Goal: Information Seeking & Learning: Learn about a topic

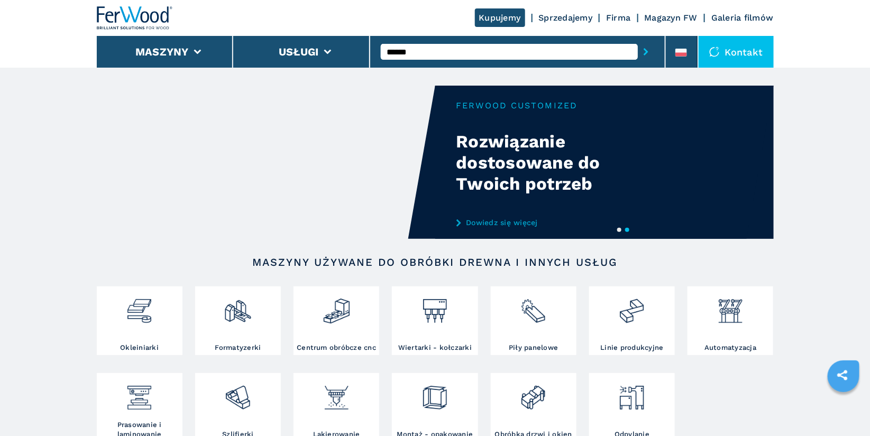
type input "******"
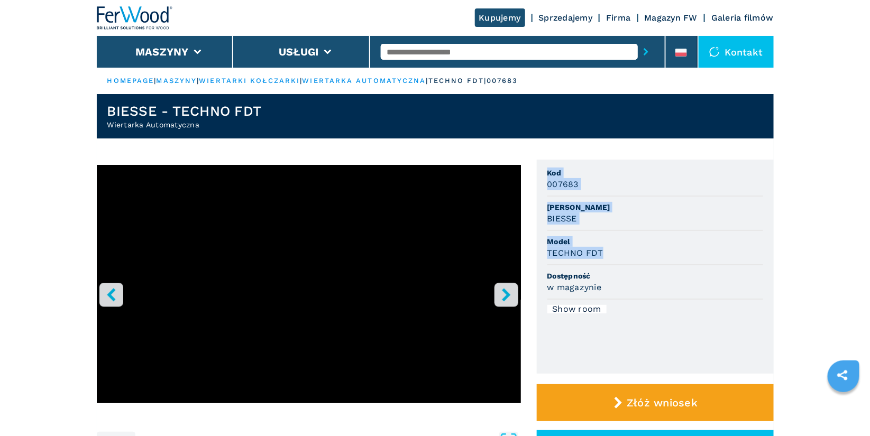
drag, startPoint x: 547, startPoint y: 171, endPoint x: 608, endPoint y: 255, distance: 104.2
click at [608, 255] on ul "Kod 007683 Marka BIESSE Model TECHNO FDT Dostępność w magazynie Show room" at bounding box center [655, 267] width 237 height 214
copy ul "Kod 007683 Marka BIESSE Model TECHNO FDT"
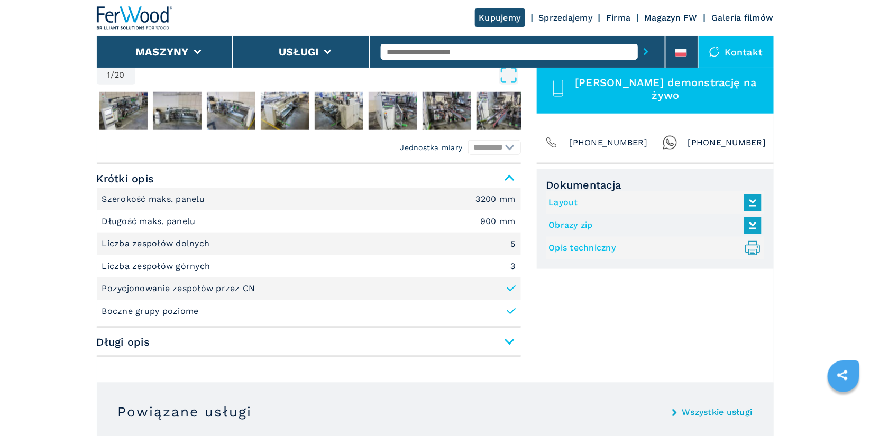
scroll to position [365, 0]
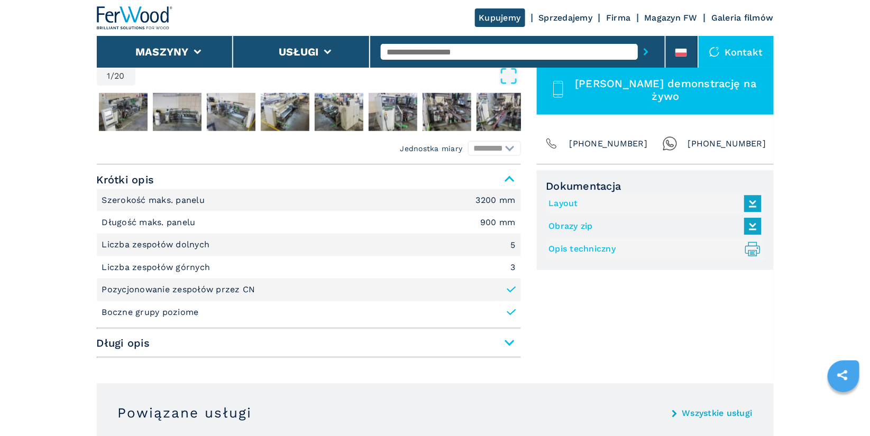
click at [450, 49] on input "text" at bounding box center [509, 52] width 257 height 16
type input "******"
click at [638, 40] on button "submit-button" at bounding box center [646, 52] width 16 height 24
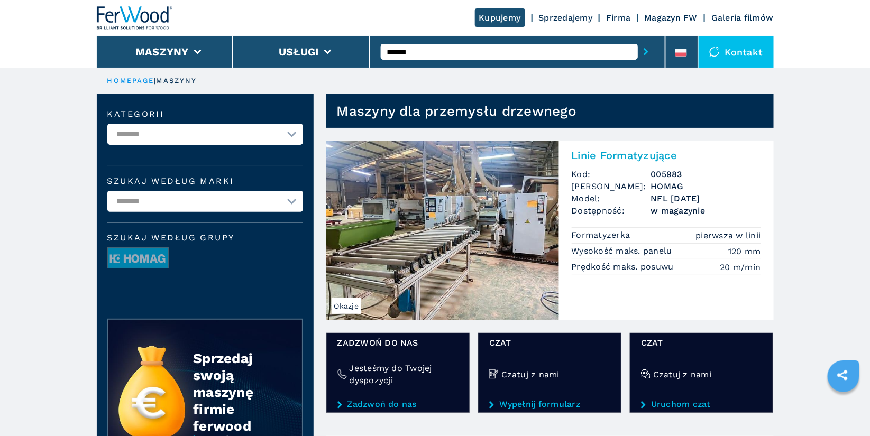
click at [643, 154] on h2 "Linie Formatyzujące" at bounding box center [666, 155] width 189 height 13
click at [607, 158] on h2 "Linie Formatyzujące" at bounding box center [666, 155] width 189 height 13
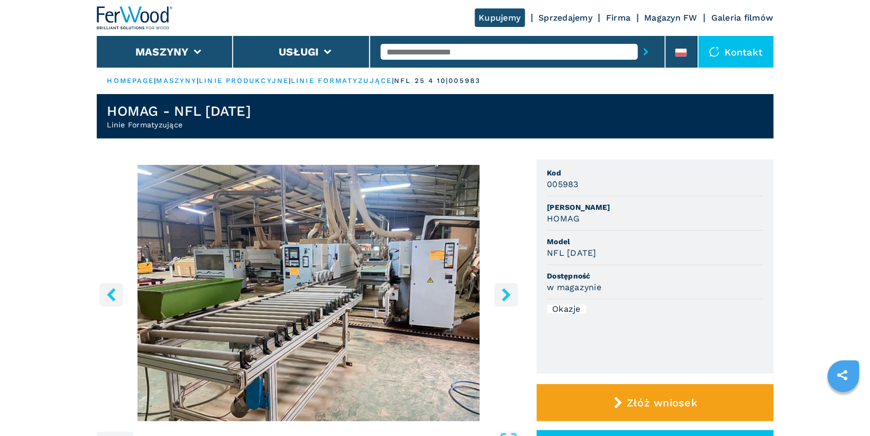
drag, startPoint x: 549, startPoint y: 173, endPoint x: 608, endPoint y: 251, distance: 97.7
click at [608, 251] on ul "Kod 005983 Marka HOMAG Model NFL 25/4/10 Dostępność w magazynie Okazje" at bounding box center [655, 267] width 237 height 214
copy ul "Kod 005983 Marka HOMAG Model NFL 25/4/10"
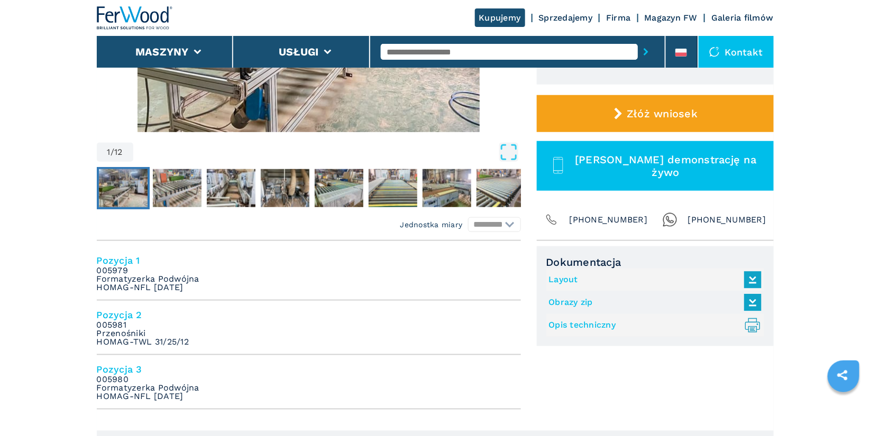
scroll to position [285, 0]
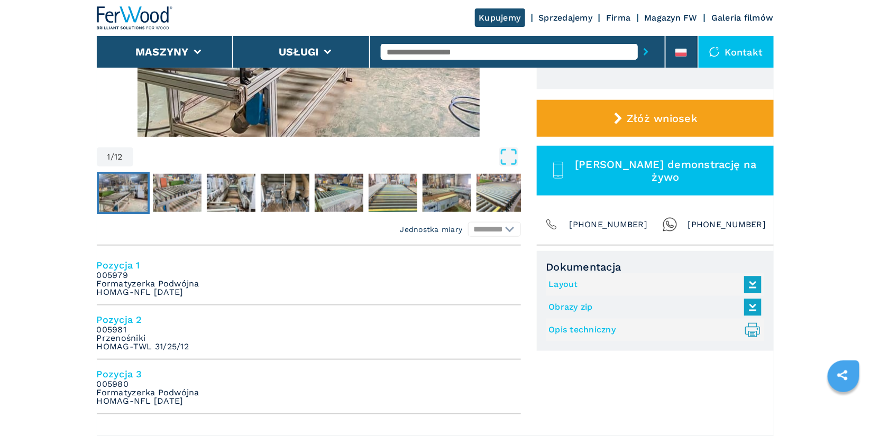
click at [562, 286] on link "Layout" at bounding box center [652, 284] width 207 height 17
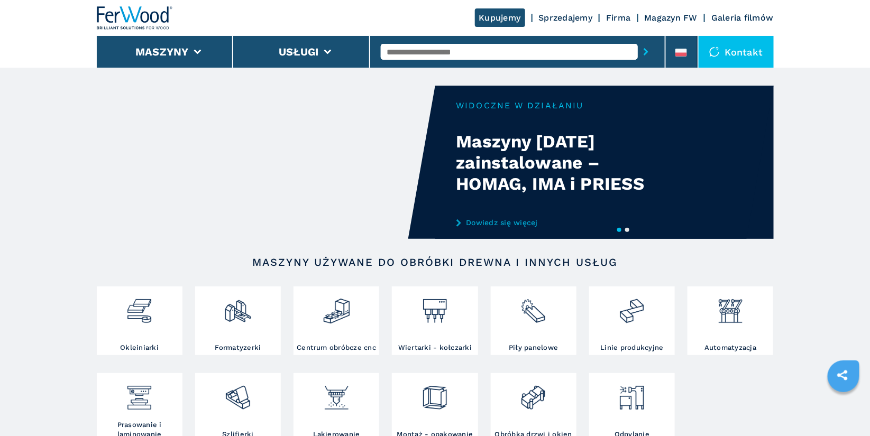
click at [422, 46] on input "text" at bounding box center [509, 52] width 257 height 16
type input "******"
click at [430, 66] on div "005983" at bounding box center [509, 69] width 257 height 19
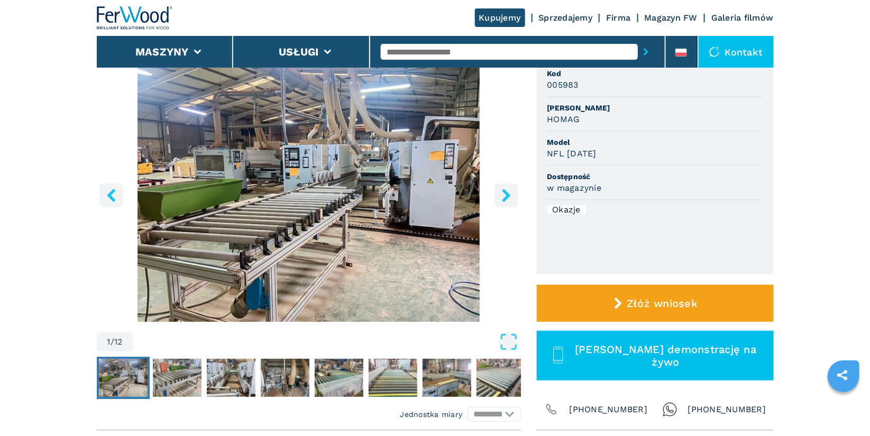
scroll to position [102, 0]
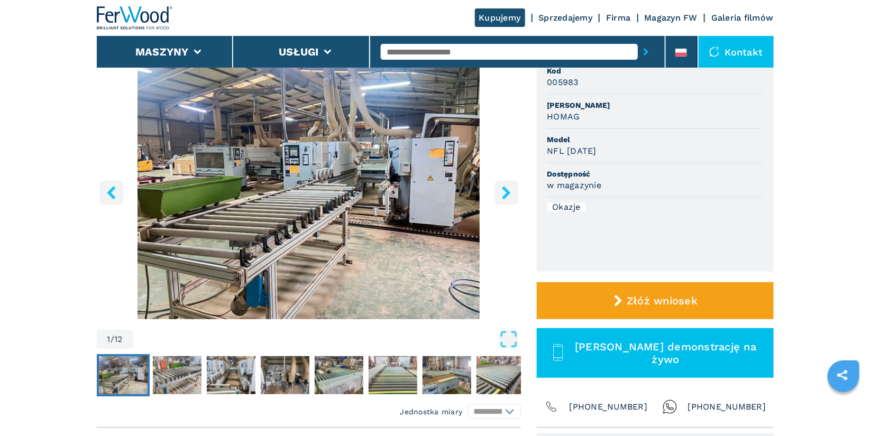
click at [511, 193] on icon "right-button" at bounding box center [506, 192] width 13 height 13
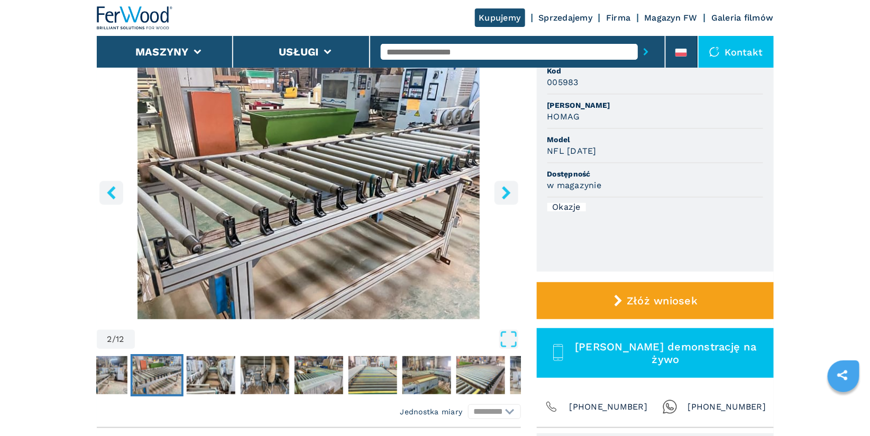
click at [511, 193] on icon "right-button" at bounding box center [506, 192] width 13 height 13
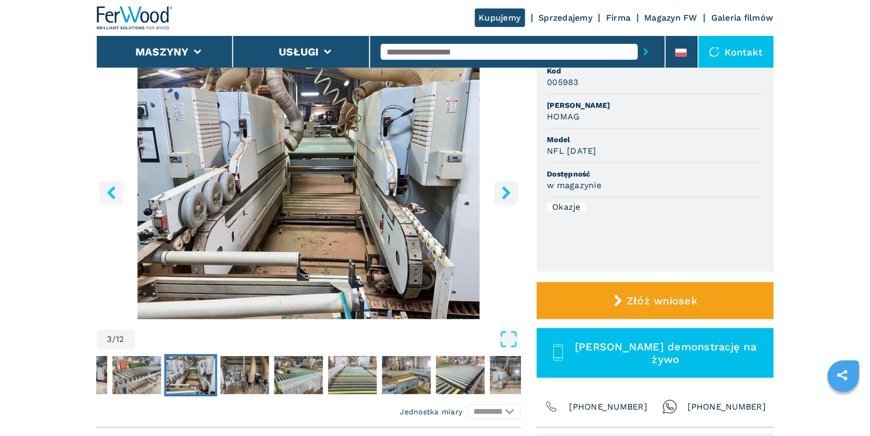
click at [511, 193] on icon "right-button" at bounding box center [506, 192] width 13 height 13
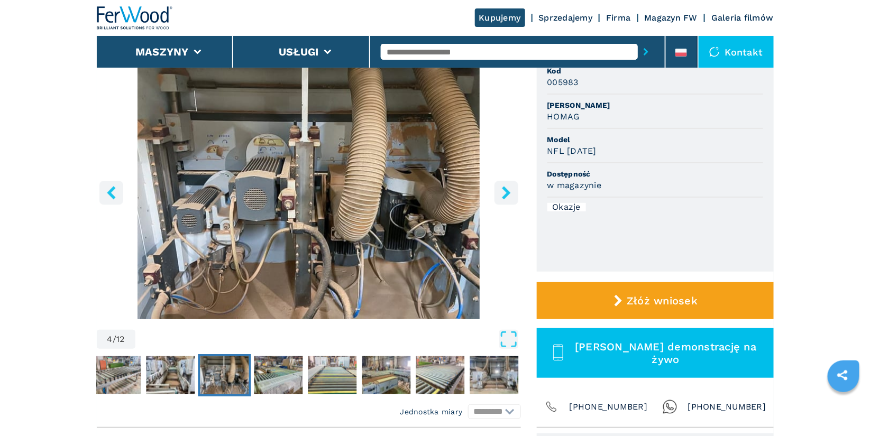
click at [511, 193] on icon "right-button" at bounding box center [506, 192] width 13 height 13
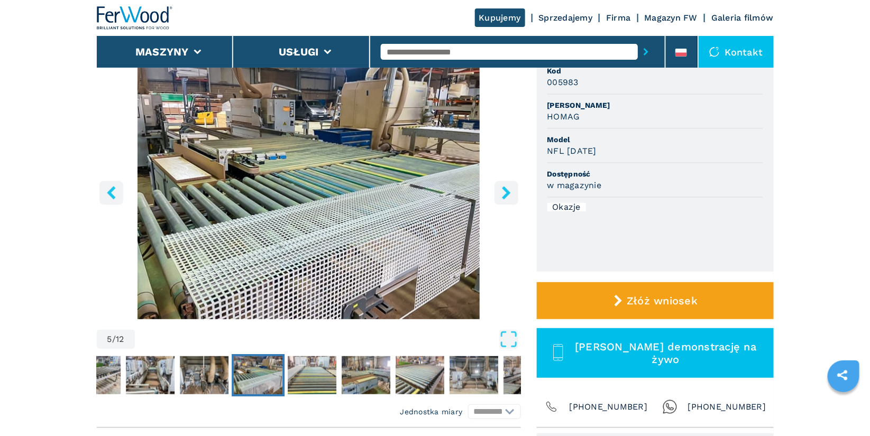
click at [511, 193] on icon "right-button" at bounding box center [506, 192] width 13 height 13
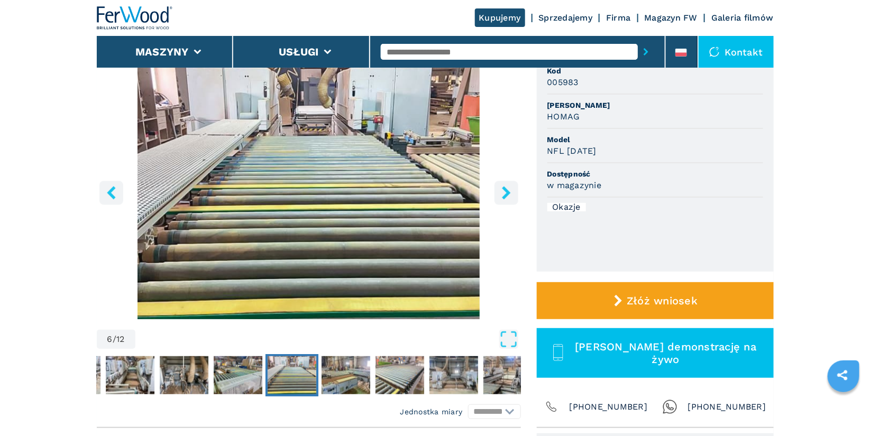
click at [511, 193] on icon "right-button" at bounding box center [506, 192] width 13 height 13
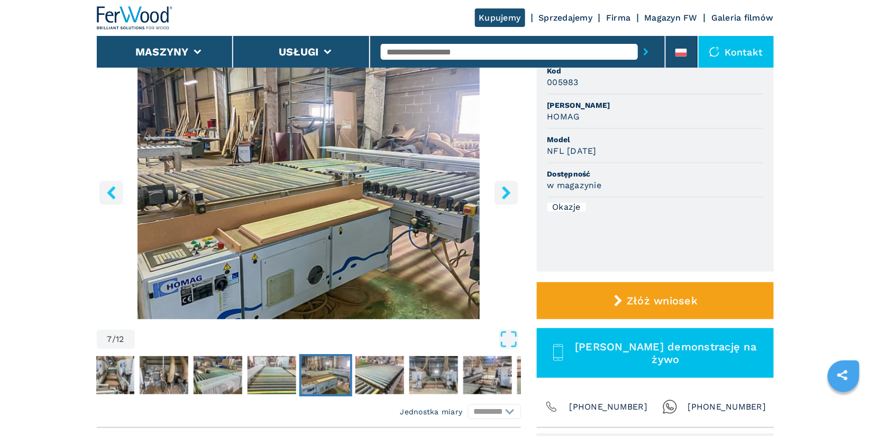
click at [511, 193] on icon "right-button" at bounding box center [506, 192] width 13 height 13
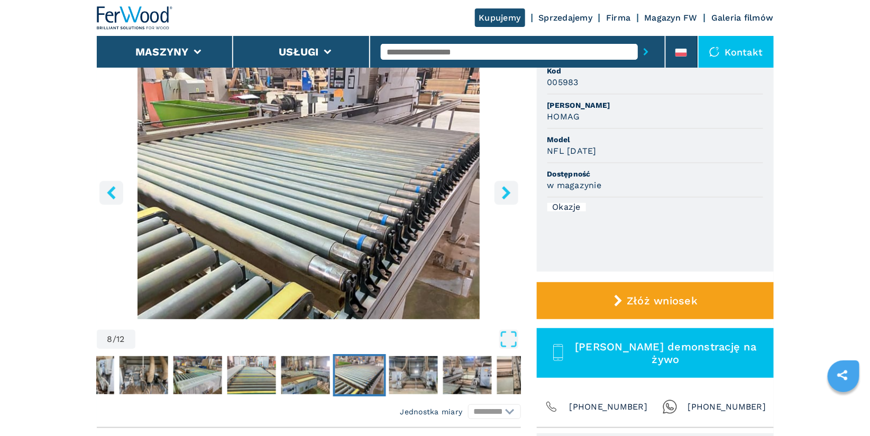
click at [511, 193] on icon "right-button" at bounding box center [506, 192] width 13 height 13
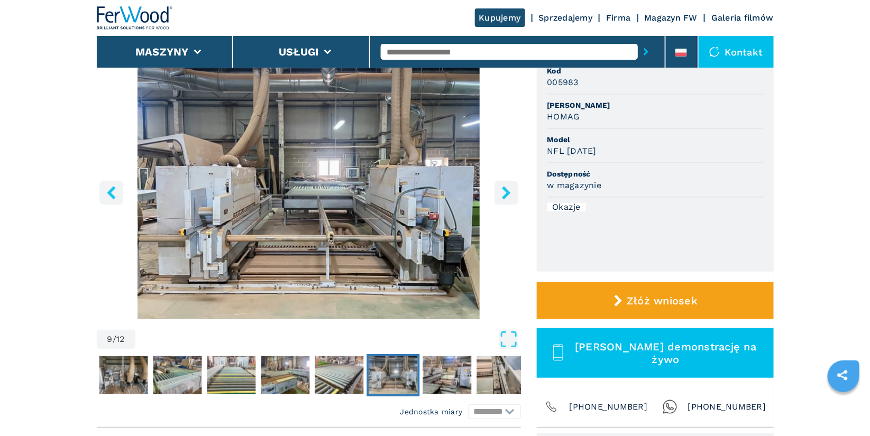
click at [511, 193] on icon "right-button" at bounding box center [506, 192] width 13 height 13
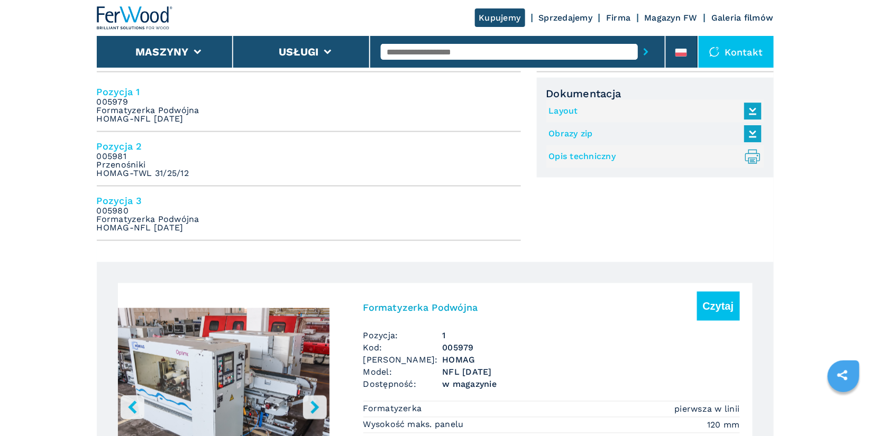
scroll to position [471, 0]
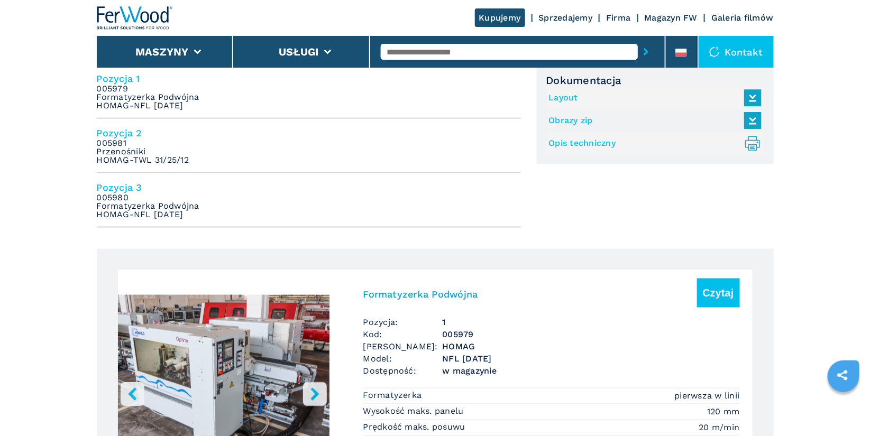
click at [123, 191] on h4 "Pozycja 3" at bounding box center [309, 187] width 424 height 12
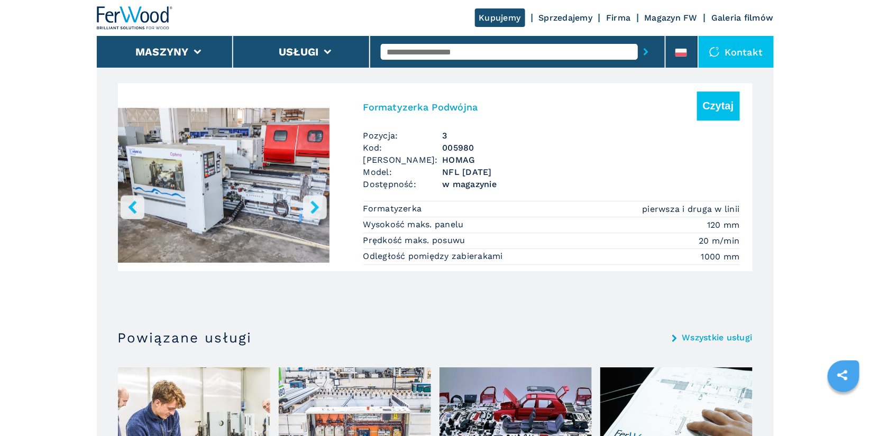
scroll to position [1052, 0]
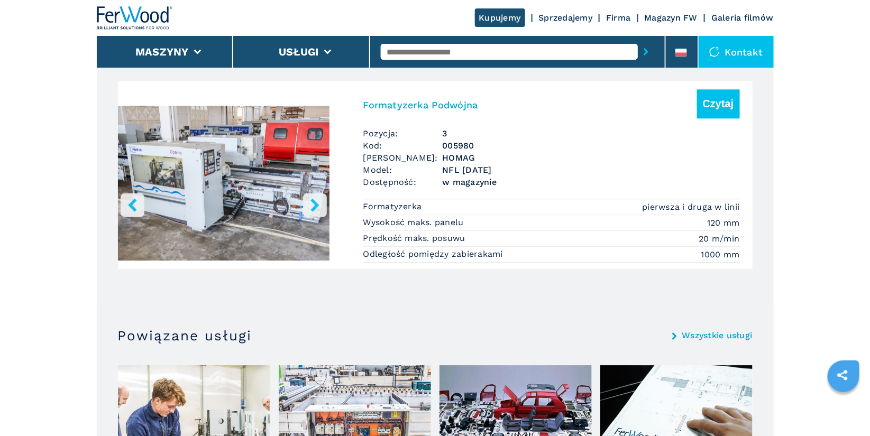
click at [428, 100] on h3 "Formatyzerka Podwójna" at bounding box center [420, 105] width 115 height 12
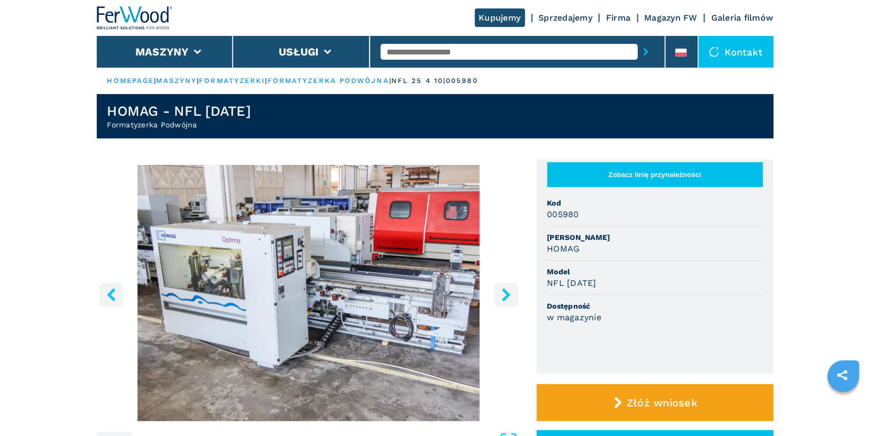
click at [511, 291] on icon "right-button" at bounding box center [506, 294] width 13 height 13
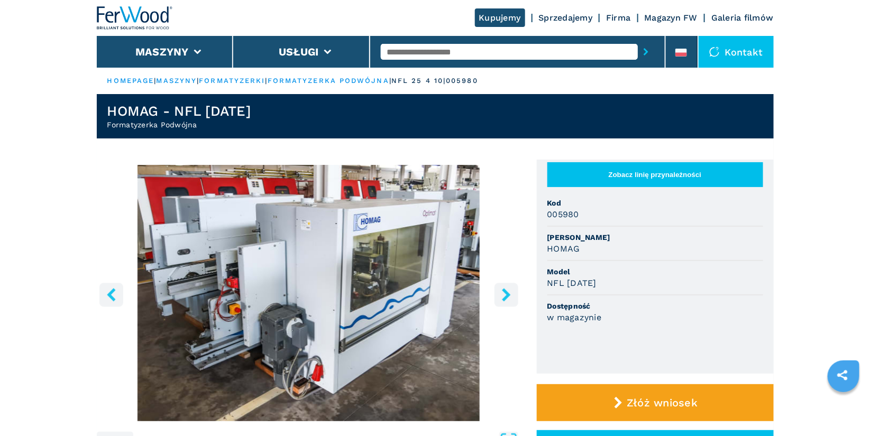
click at [511, 291] on icon "right-button" at bounding box center [506, 294] width 13 height 13
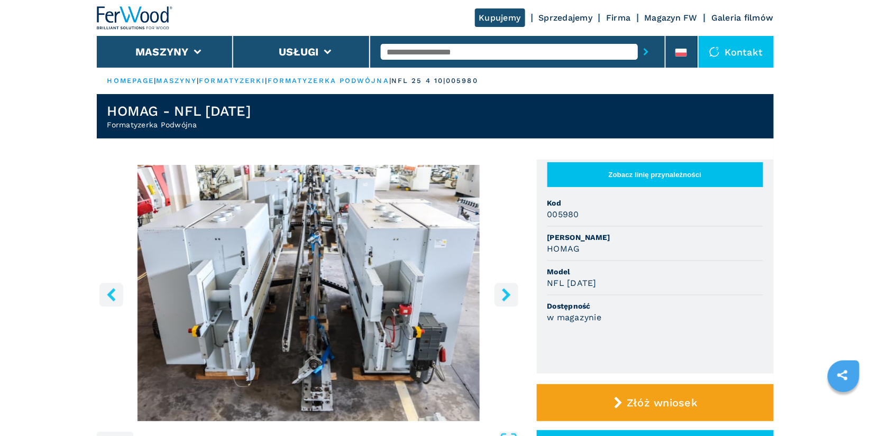
click at [511, 291] on icon "right-button" at bounding box center [506, 294] width 13 height 13
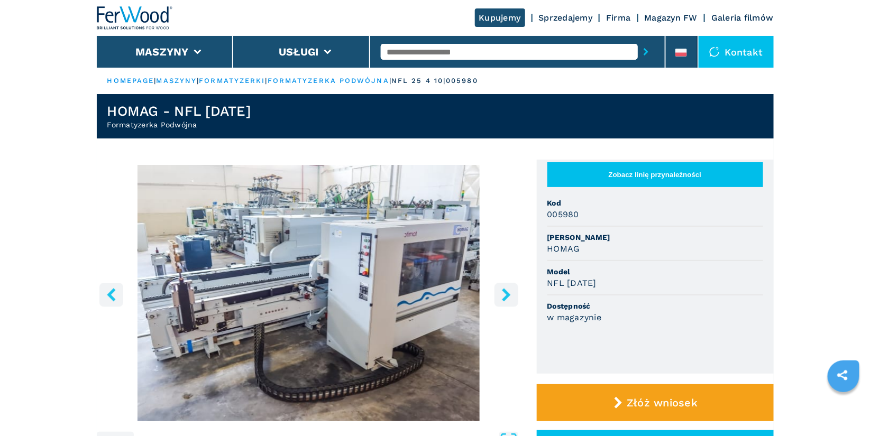
click at [511, 291] on icon "right-button" at bounding box center [506, 294] width 13 height 13
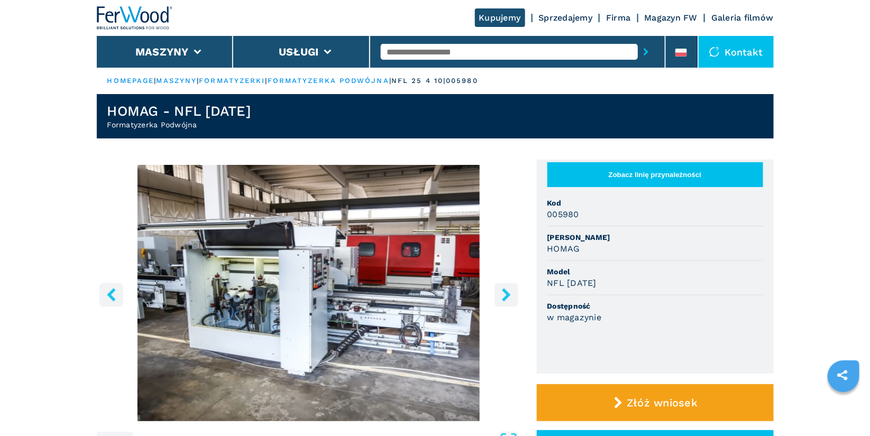
click at [511, 291] on icon "right-button" at bounding box center [506, 294] width 13 height 13
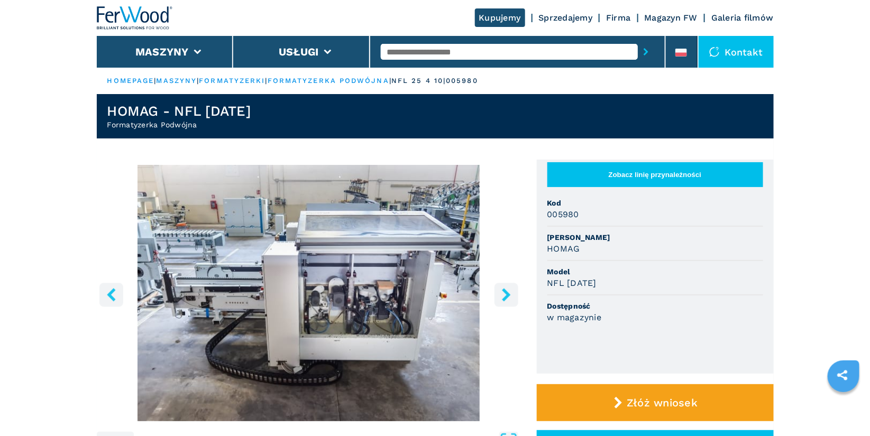
click at [511, 291] on icon "right-button" at bounding box center [506, 294] width 13 height 13
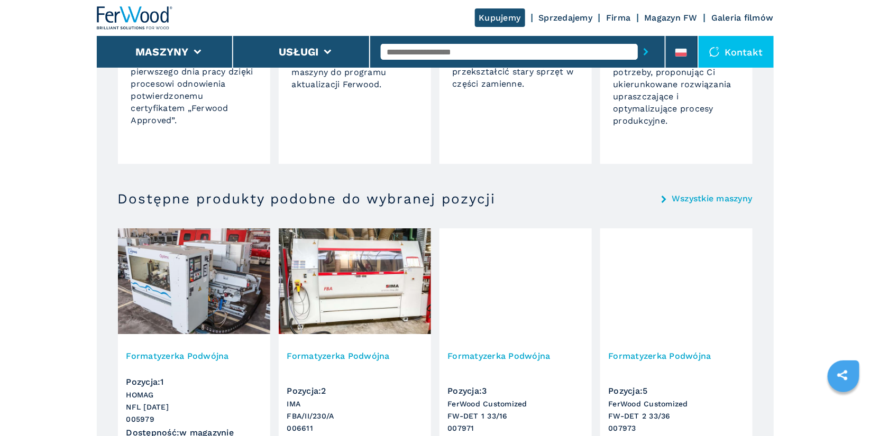
scroll to position [1242, 0]
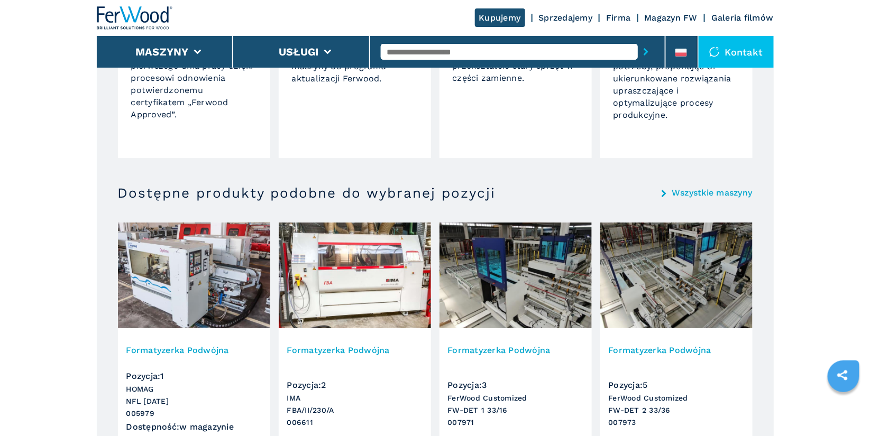
click at [143, 20] on img at bounding box center [135, 17] width 76 height 23
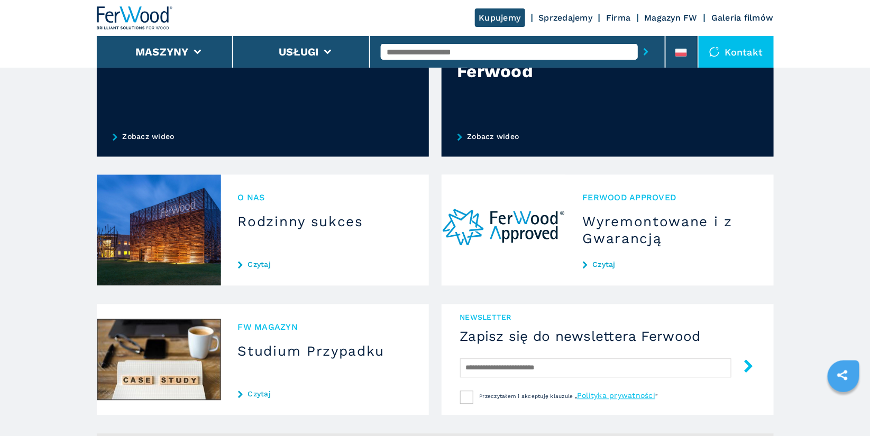
scroll to position [831, 0]
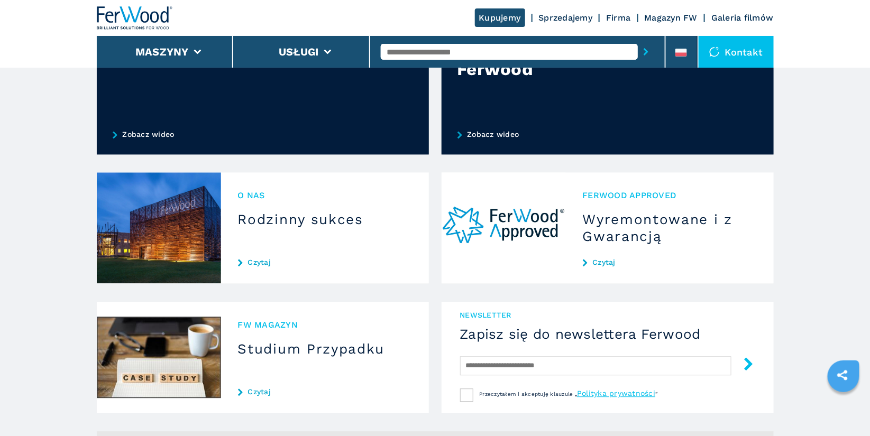
click at [602, 263] on link "Czytaj" at bounding box center [670, 262] width 174 height 8
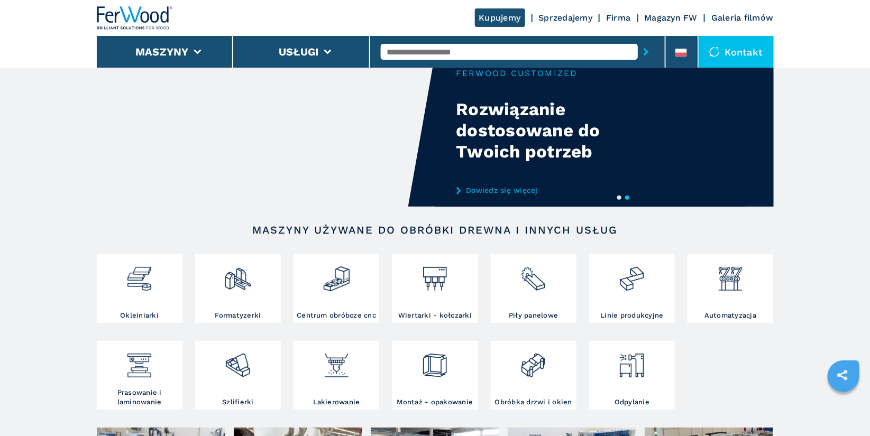
scroll to position [408, 0]
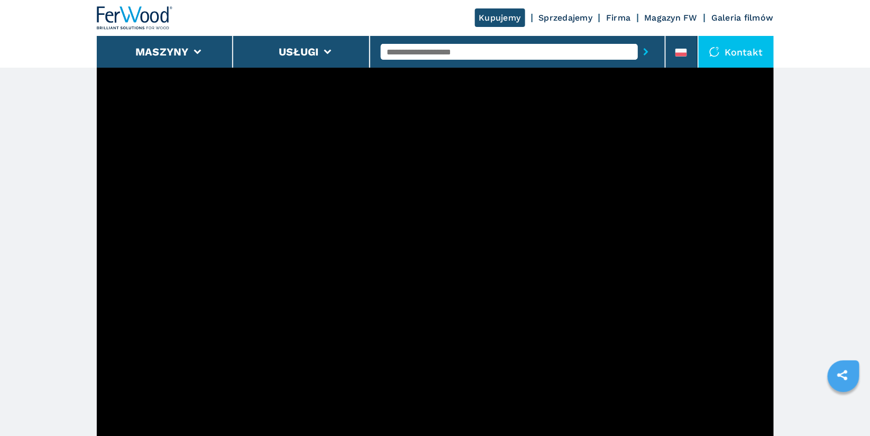
scroll to position [267, 0]
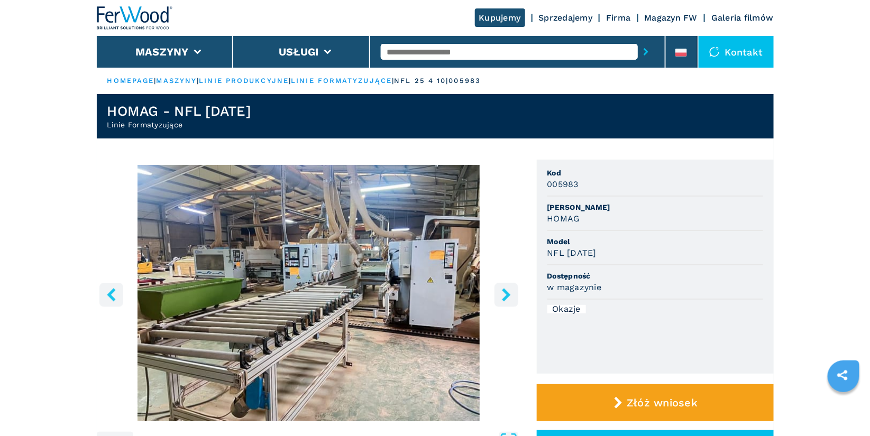
click at [400, 49] on input "text" at bounding box center [509, 52] width 257 height 16
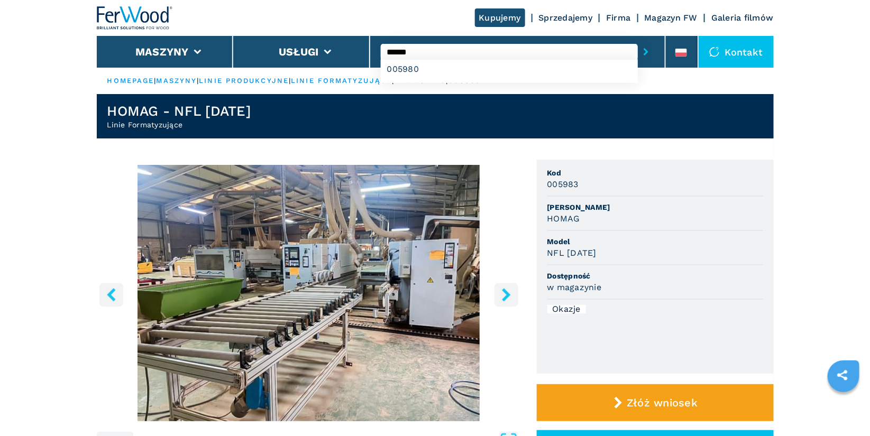
type input "******"
click at [638, 40] on button "submit-button" at bounding box center [646, 52] width 16 height 24
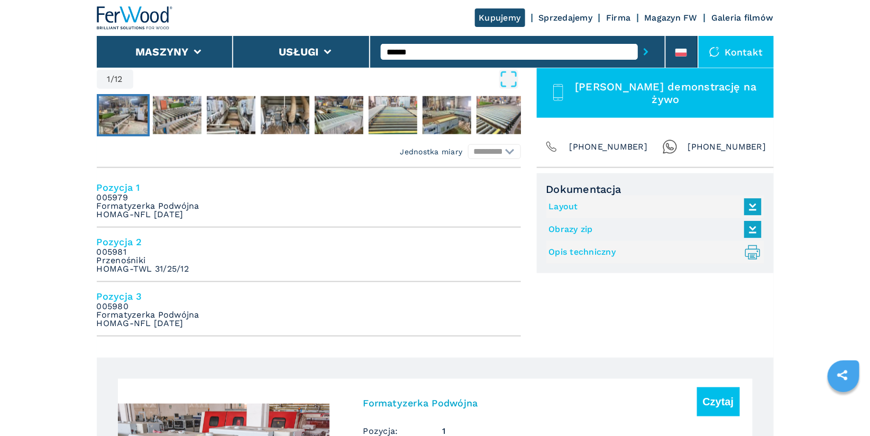
scroll to position [363, 0]
click at [130, 296] on h4 "Pozycja 3" at bounding box center [309, 296] width 424 height 12
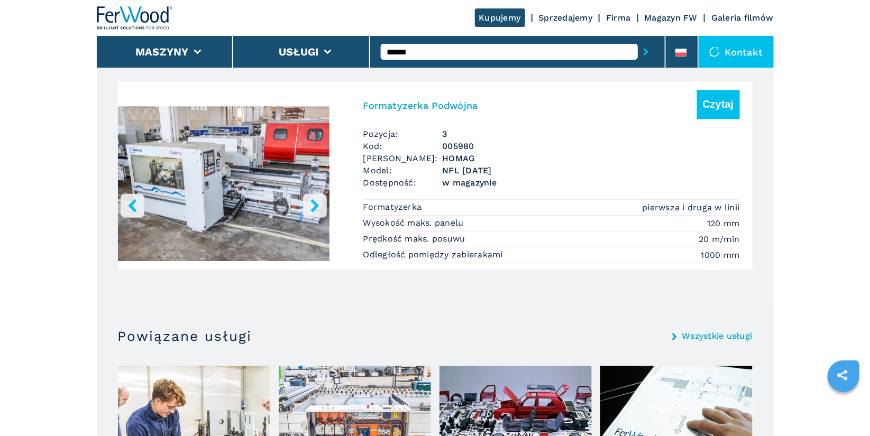
scroll to position [1052, 0]
click at [436, 103] on h3 "Formatyzerka Podwójna" at bounding box center [420, 105] width 115 height 12
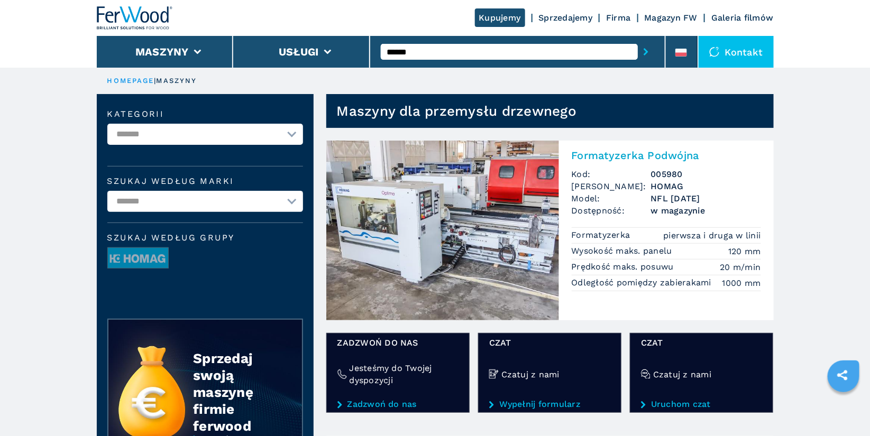
scroll to position [24, 0]
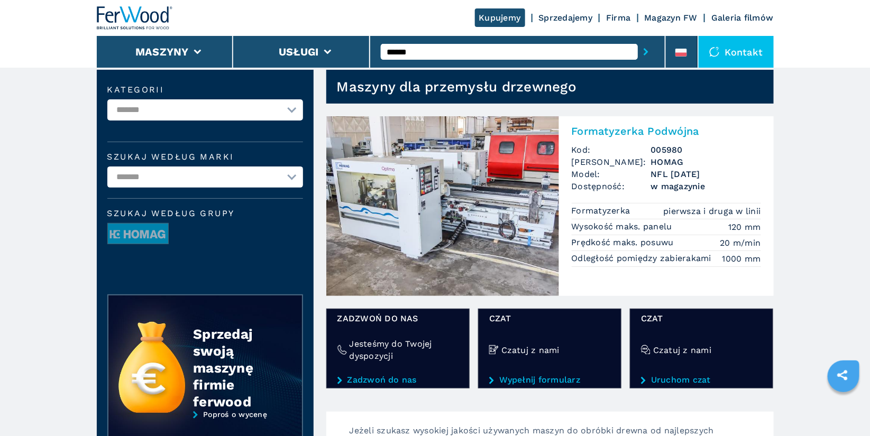
click at [636, 129] on h2 "Formatyzerka Podwójna" at bounding box center [666, 131] width 189 height 13
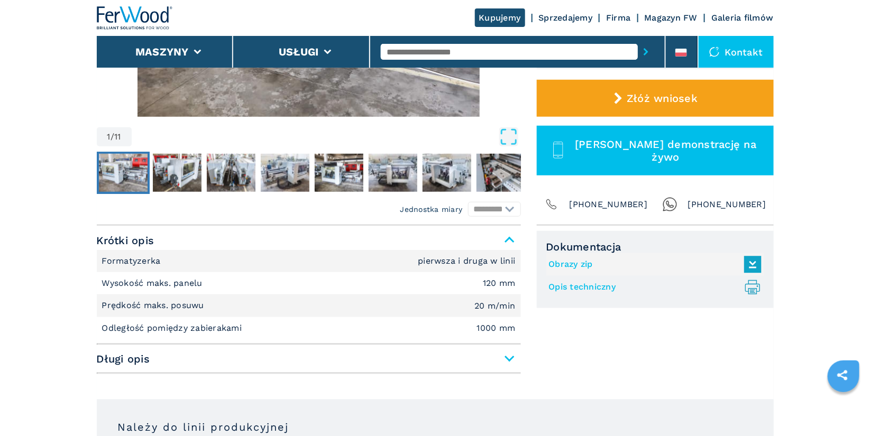
scroll to position [305, 0]
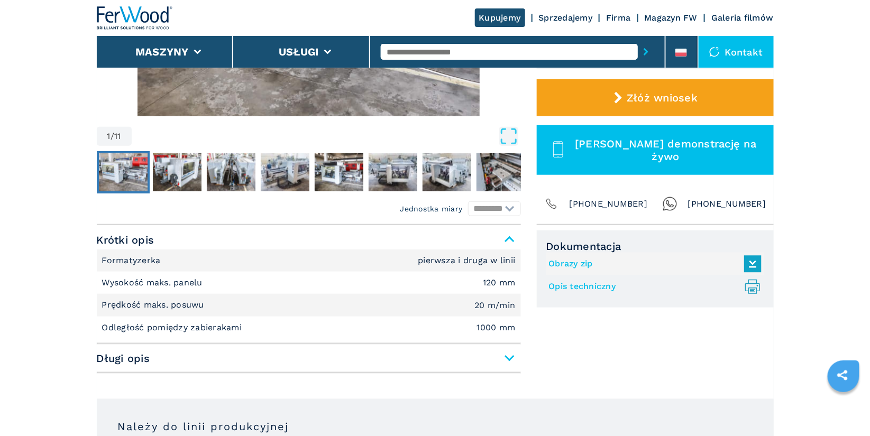
click at [583, 285] on link "Opis techniczny .prefix__st0{stroke-linecap:round;stroke-linejoin:round}.prefix…" at bounding box center [652, 286] width 207 height 17
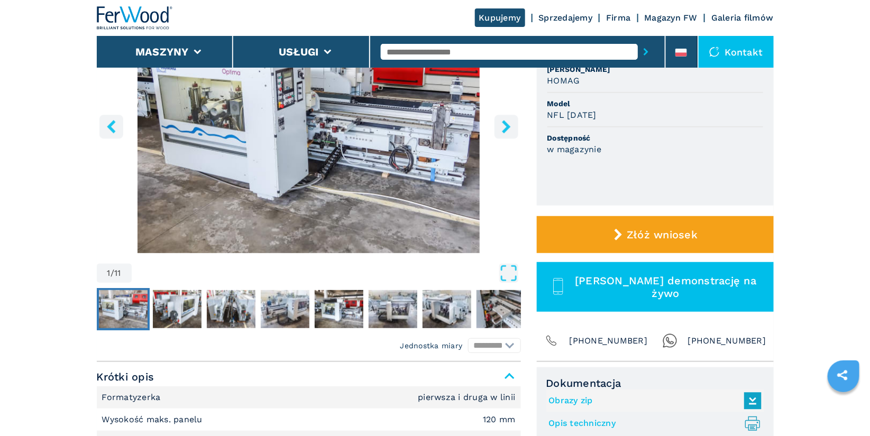
scroll to position [0, 0]
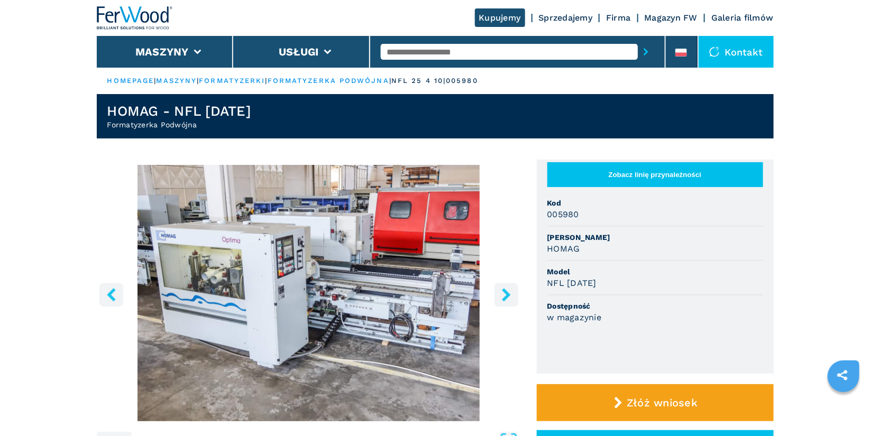
click at [431, 56] on input "text" at bounding box center [509, 52] width 257 height 16
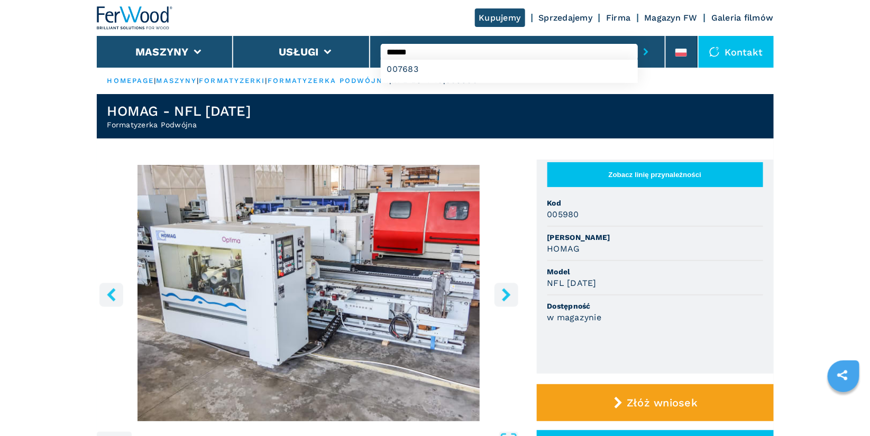
type input "******"
click at [638, 40] on button "submit-button" at bounding box center [646, 52] width 16 height 24
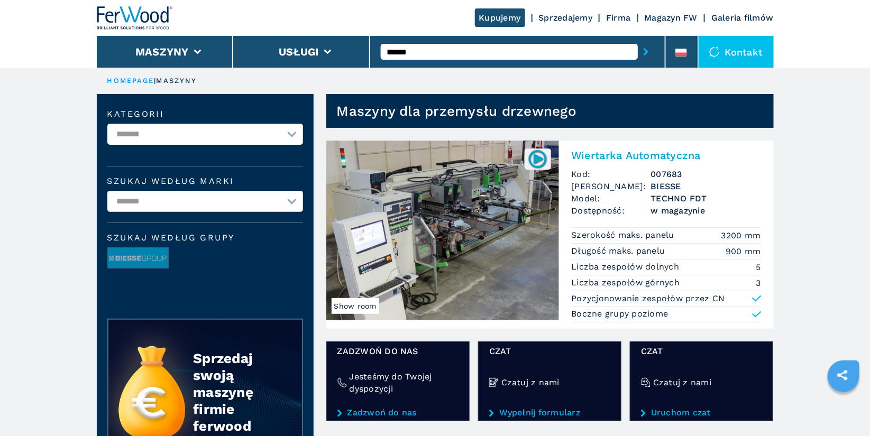
click at [634, 156] on h2 "Wiertarka Automatyczna" at bounding box center [666, 155] width 189 height 13
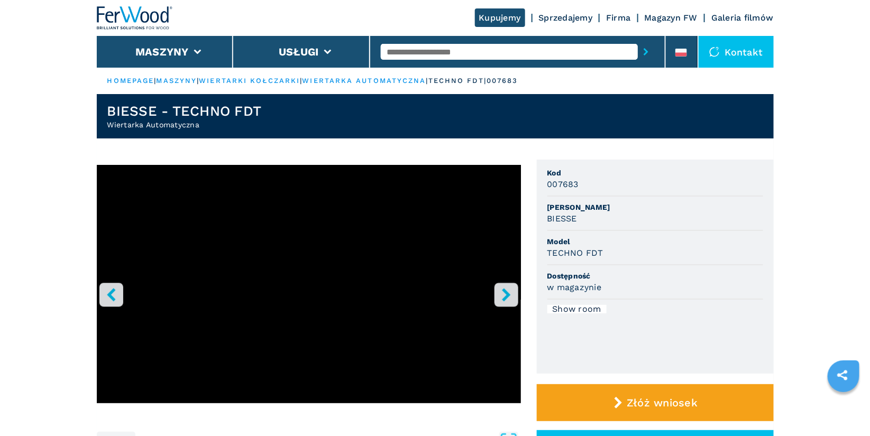
click at [505, 294] on icon "right-button" at bounding box center [506, 294] width 13 height 13
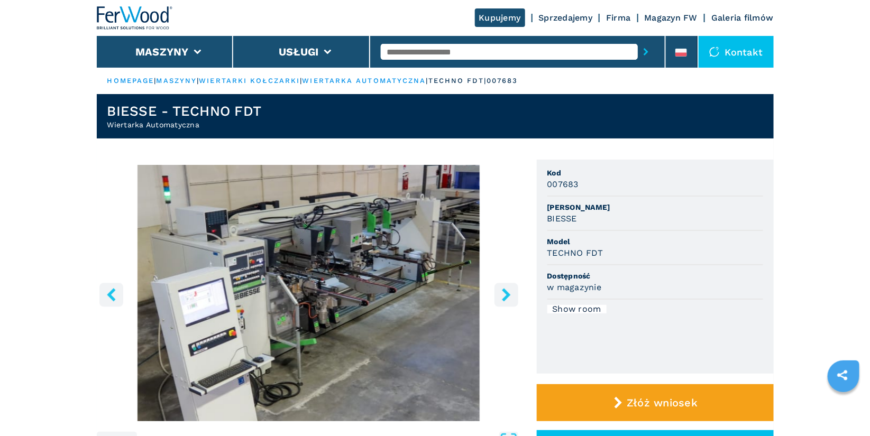
click at [505, 294] on icon "right-button" at bounding box center [506, 294] width 13 height 13
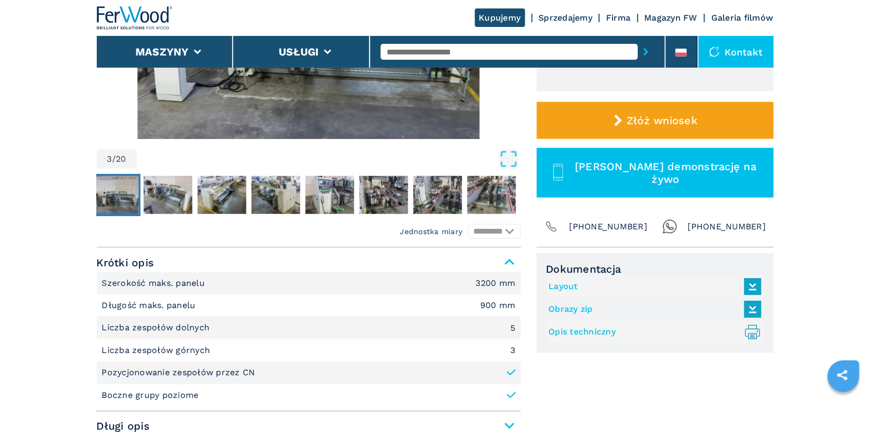
scroll to position [283, 0]
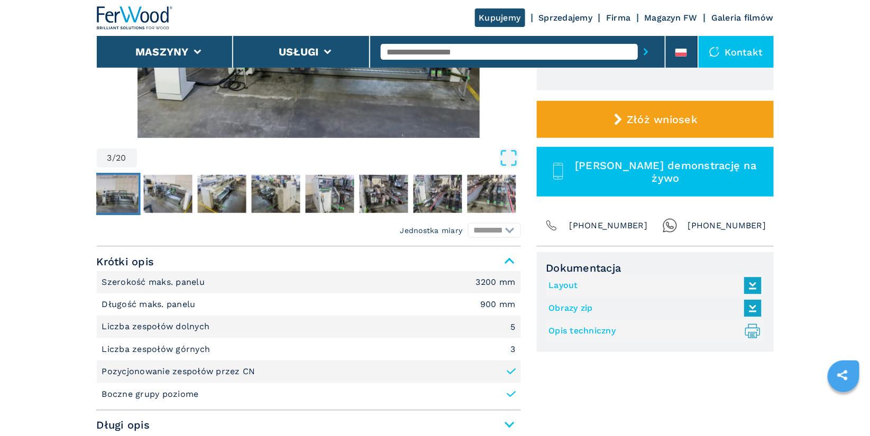
click at [562, 284] on link "Layout" at bounding box center [652, 285] width 207 height 17
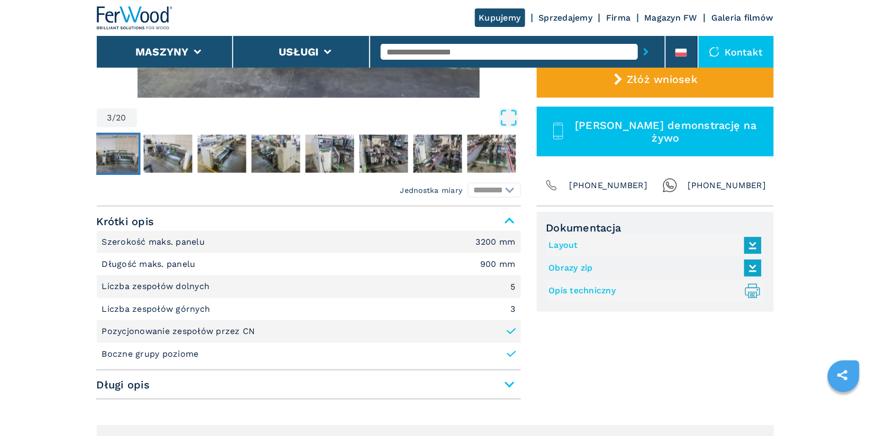
scroll to position [323, 0]
click at [587, 292] on link "Opis techniczny .prefix__st0{stroke-linecap:round;stroke-linejoin:round}.prefix…" at bounding box center [652, 291] width 207 height 17
